Goal: Task Accomplishment & Management: Complete application form

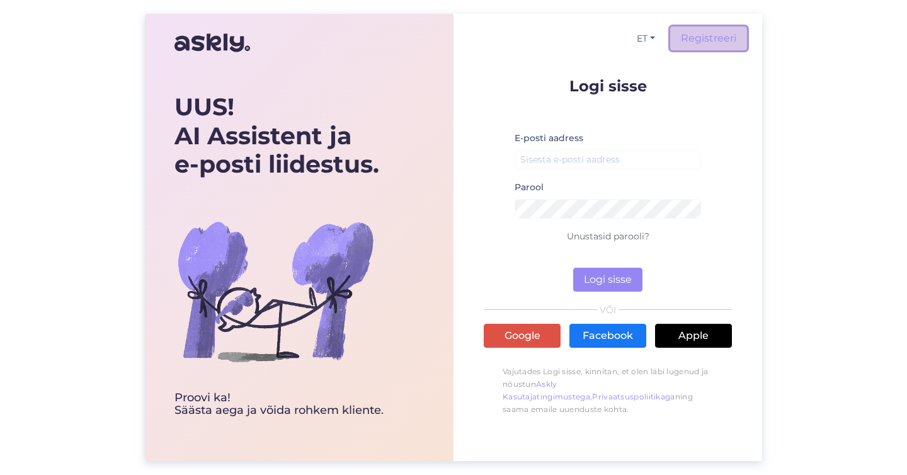
click at [700, 45] on link "Registreeri" at bounding box center [708, 38] width 77 height 24
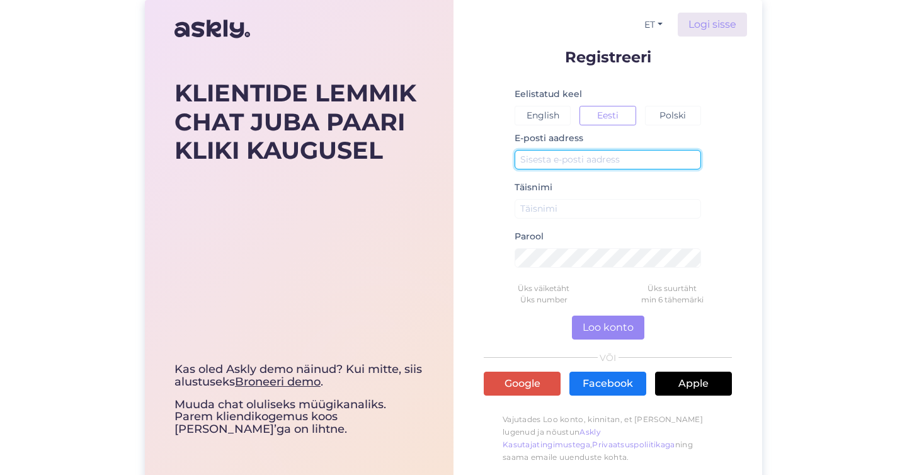
click at [545, 161] on input "text" at bounding box center [608, 160] width 186 height 20
type input "[EMAIL_ADDRESS][PERSON_NAME][DOMAIN_NAME]"
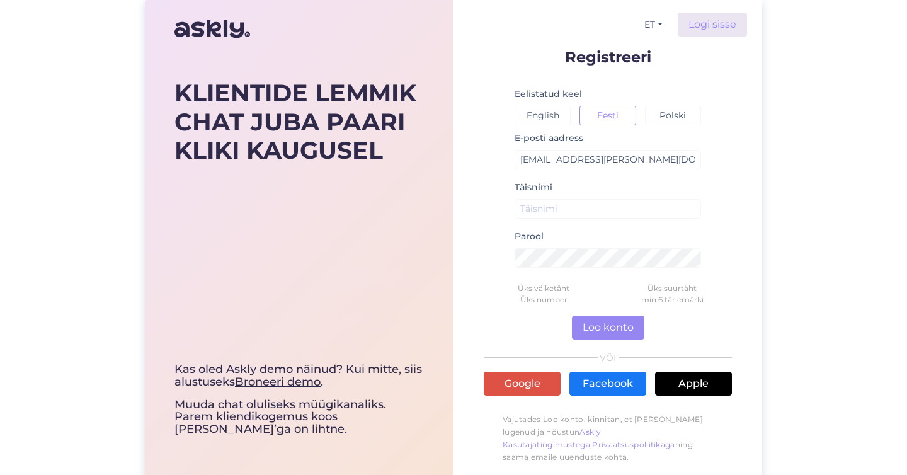
click at [594, 190] on div "Täisnimi" at bounding box center [608, 204] width 186 height 49
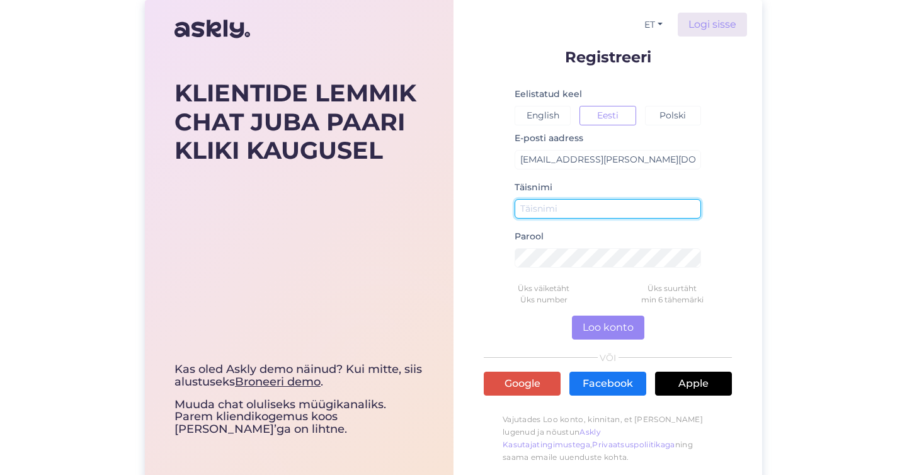
click at [597, 202] on input "text" at bounding box center [608, 209] width 186 height 20
click at [575, 214] on input "[PERSON_NAME]" at bounding box center [608, 209] width 186 height 20
click at [558, 208] on input "[PERSON_NAME]" at bounding box center [608, 209] width 186 height 20
type input "[PERSON_NAME]"
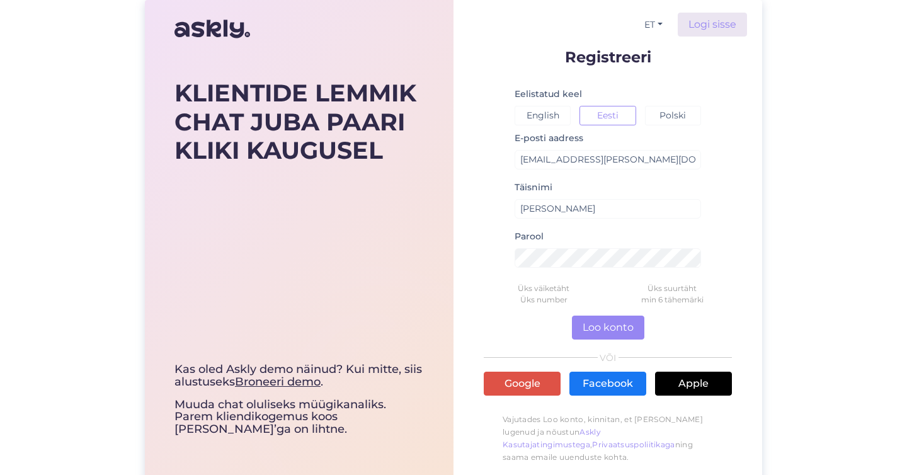
click at [787, 251] on div "KLIENTIDE LEMMIK CHAT JUBA PAARI KLIKI KAUGUSEL Kas oled Askly demo näinud? Kui…" at bounding box center [453, 240] width 907 height 480
click at [628, 322] on button "Loo konto" at bounding box center [608, 328] width 72 height 24
click at [610, 327] on button "Loo konto" at bounding box center [608, 328] width 72 height 24
click at [596, 321] on button "Loo konto" at bounding box center [608, 328] width 72 height 24
